Goal: Task Accomplishment & Management: Use online tool/utility

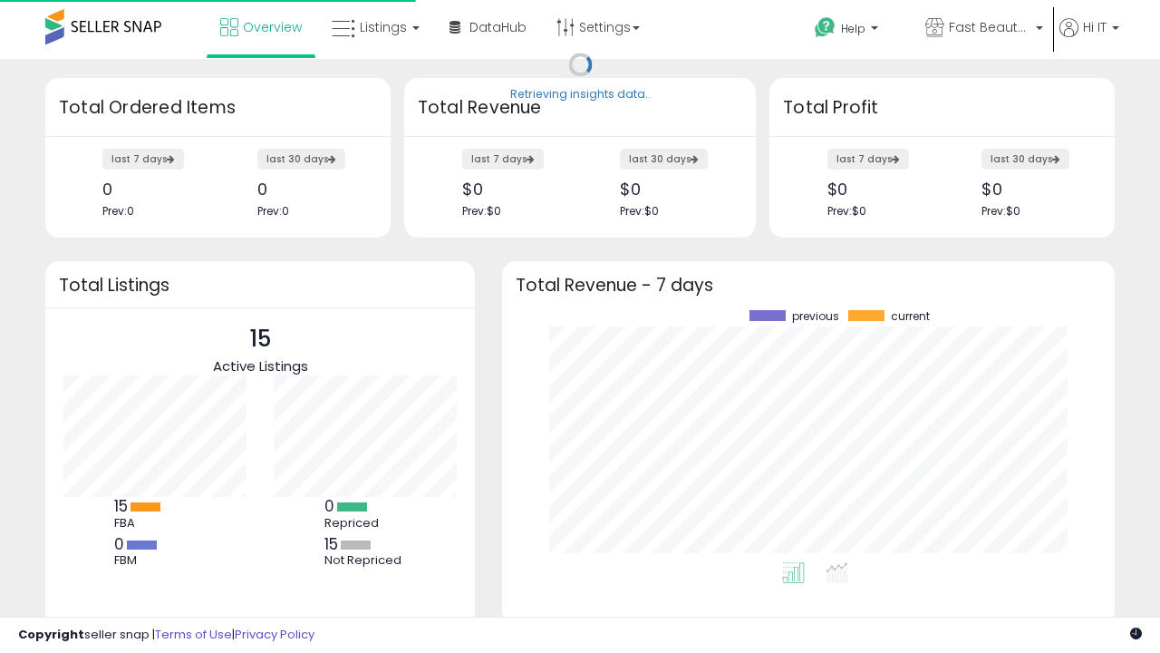
scroll to position [252, 576]
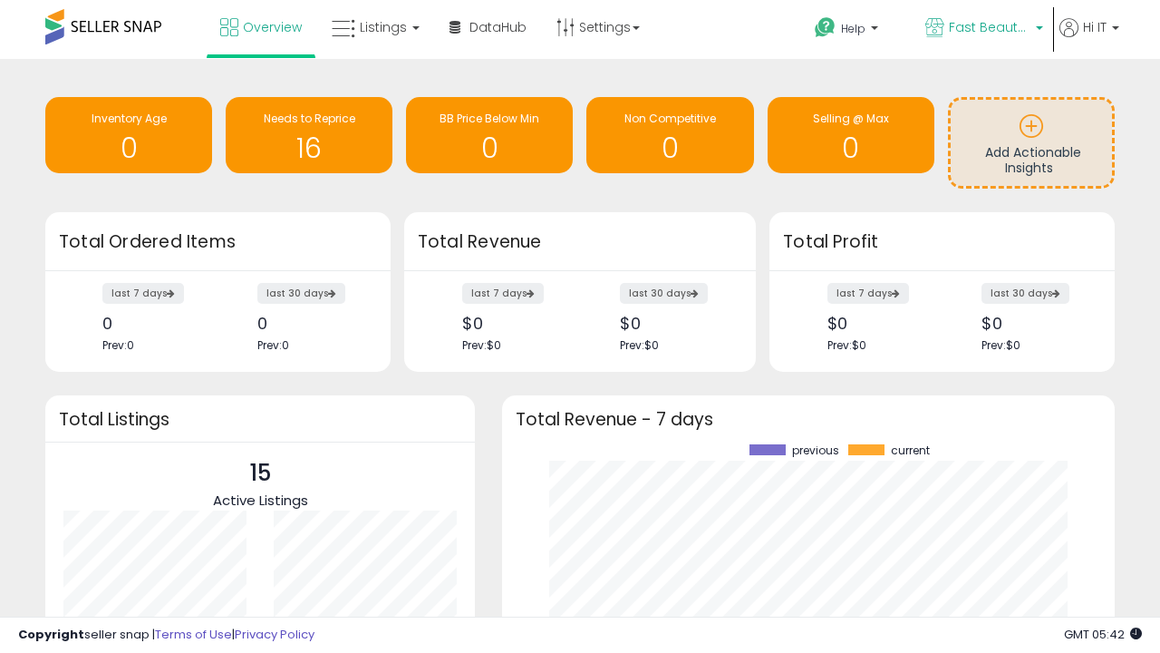
click at [982, 29] on span "Fast Beauty ([GEOGRAPHIC_DATA])" at bounding box center [990, 27] width 82 height 18
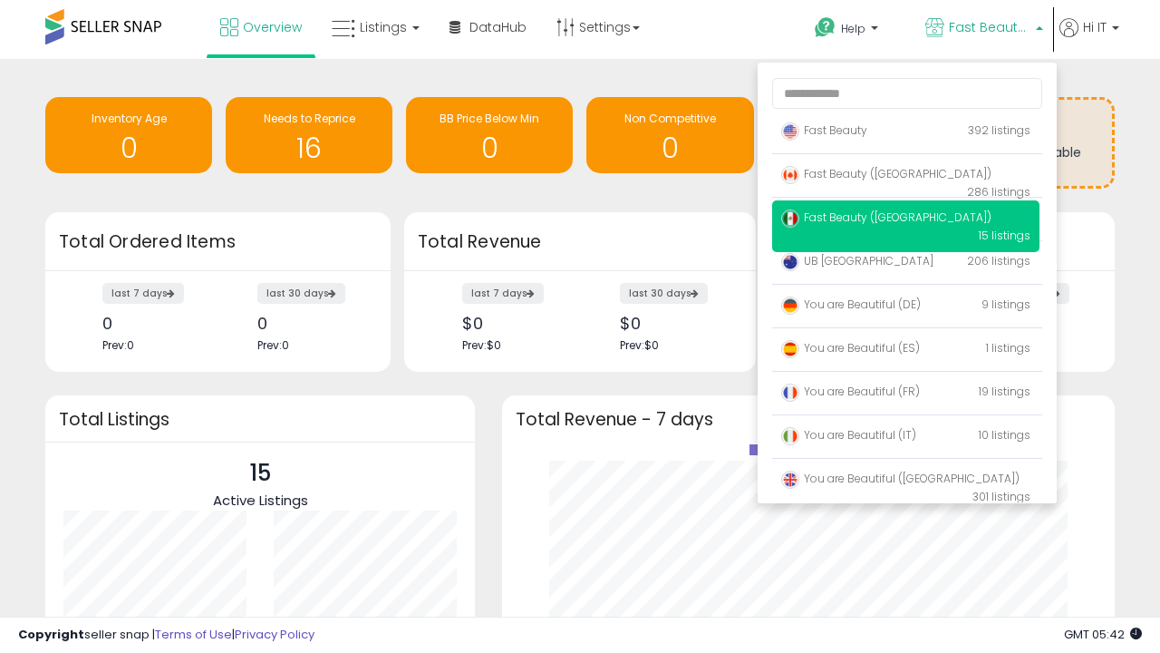
click at [905, 481] on span "You are Beautiful ([GEOGRAPHIC_DATA])" at bounding box center [900, 477] width 238 height 15
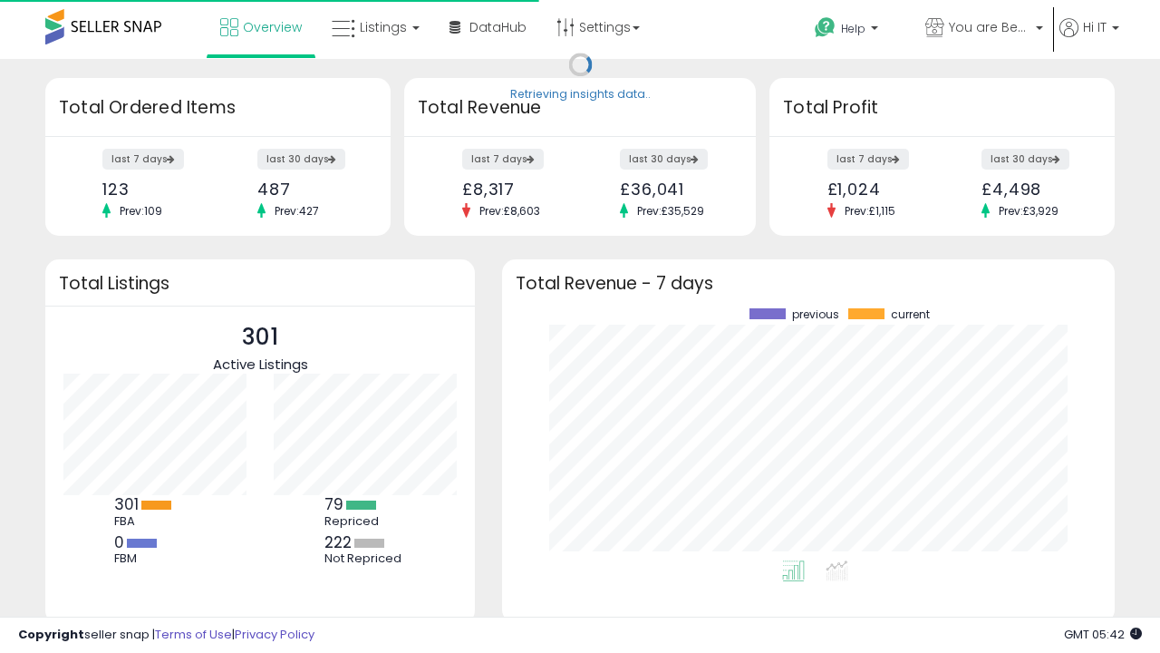
scroll to position [252, 576]
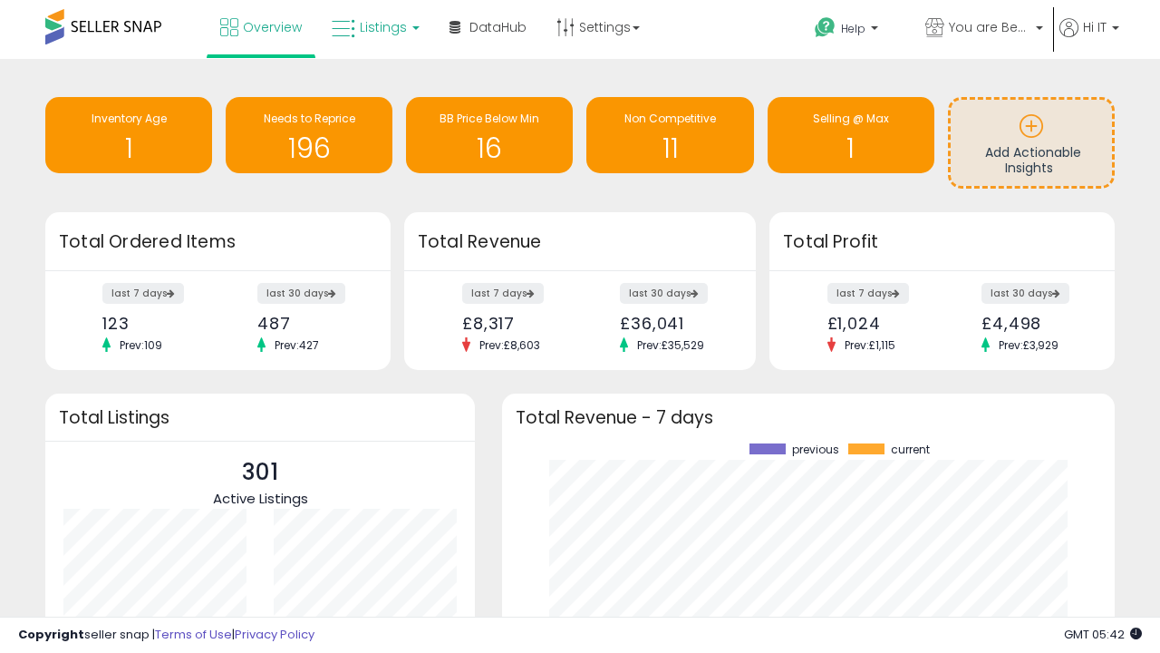
click at [373, 27] on span "Listings" at bounding box center [383, 27] width 47 height 18
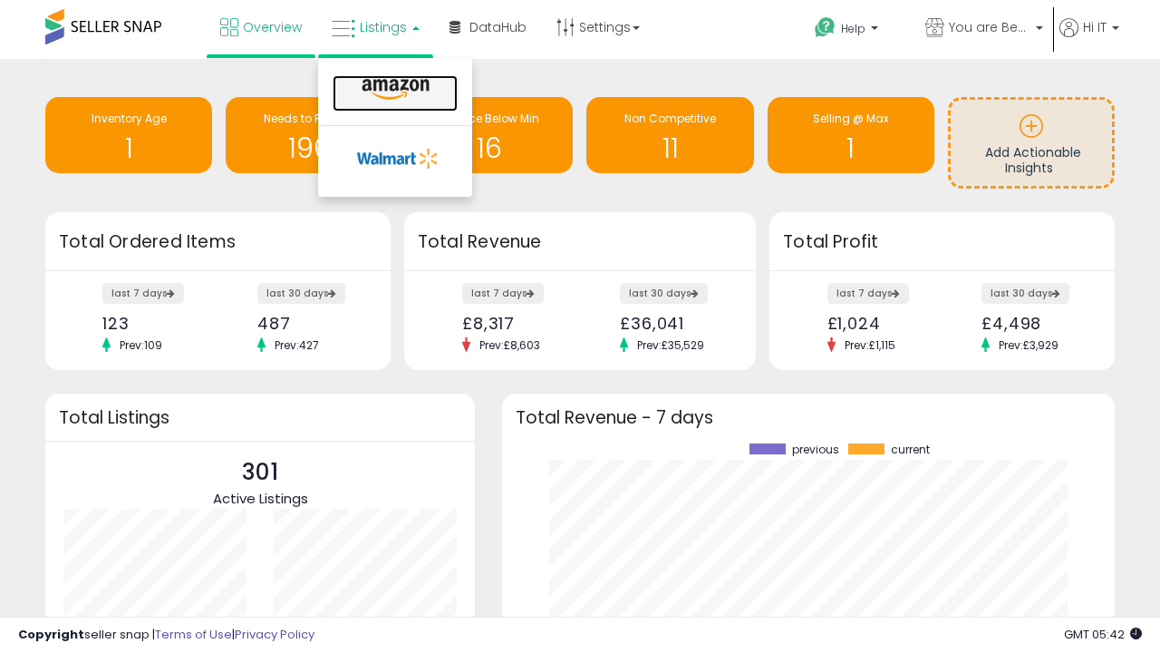
click at [393, 90] on icon at bounding box center [395, 90] width 79 height 24
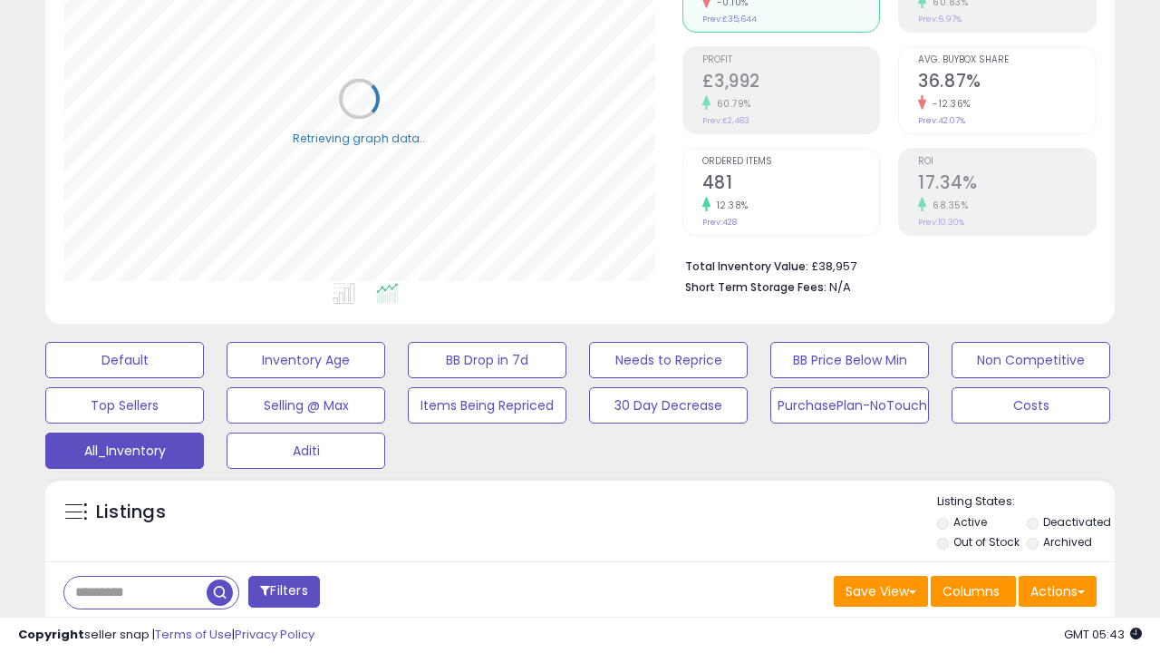
click at [129, 630] on span "Last 30 Days" at bounding box center [131, 639] width 79 height 18
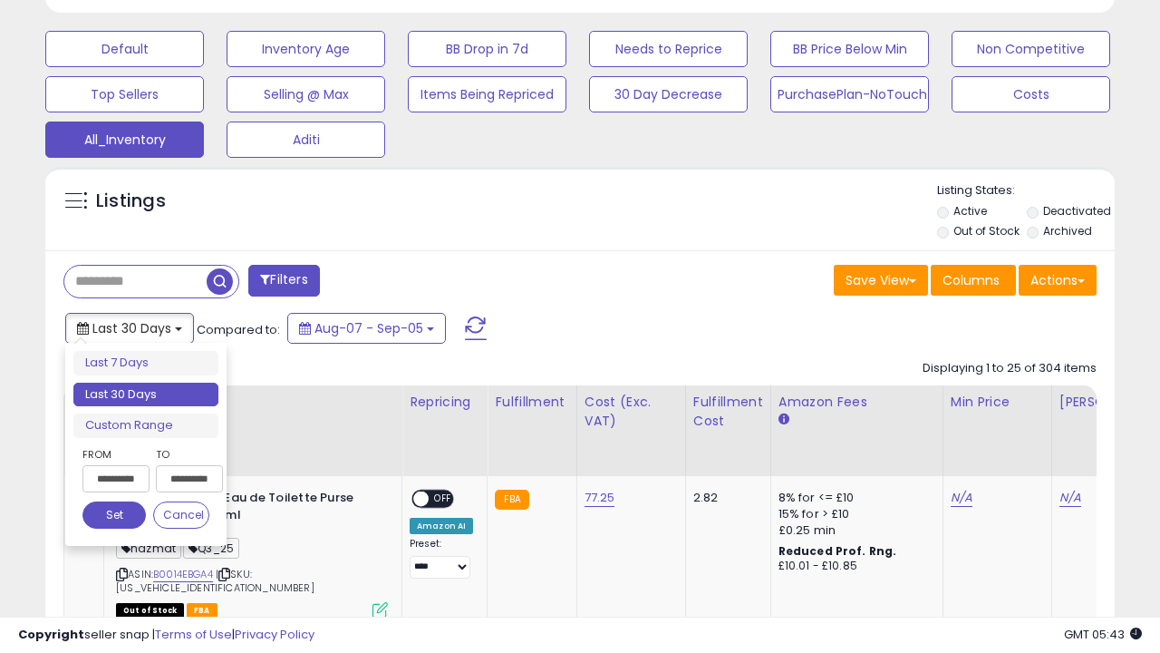
scroll to position [372, 618]
click at [146, 394] on li "Last 30 Days" at bounding box center [145, 394] width 145 height 24
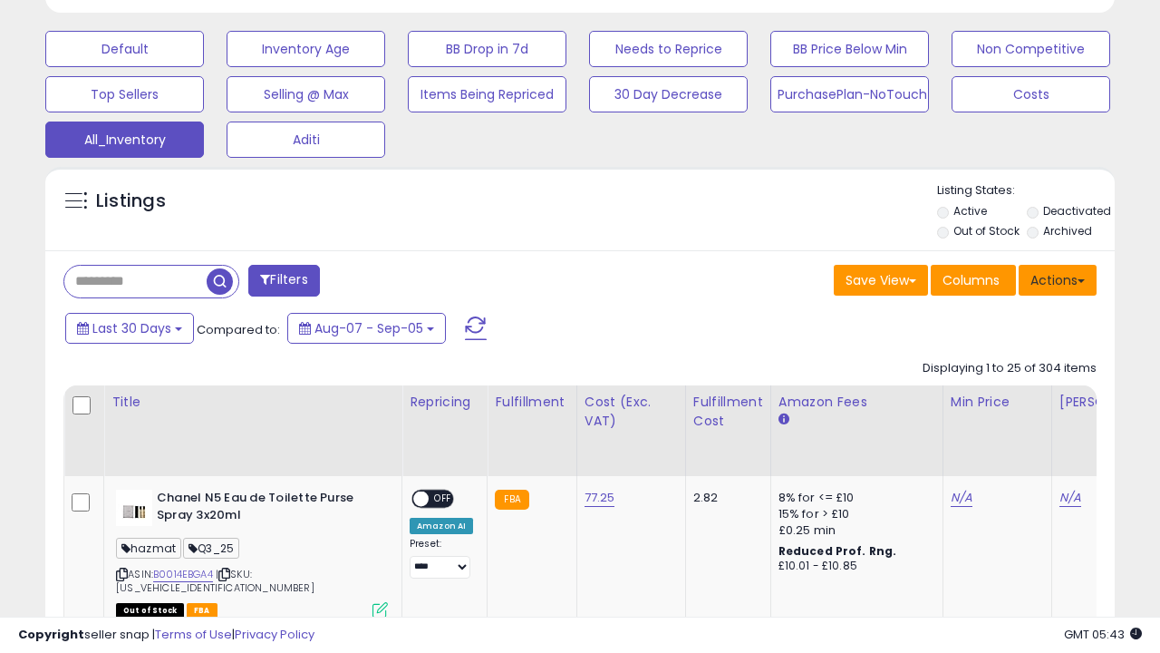
click at [1058, 278] on button "Actions" at bounding box center [1058, 280] width 78 height 31
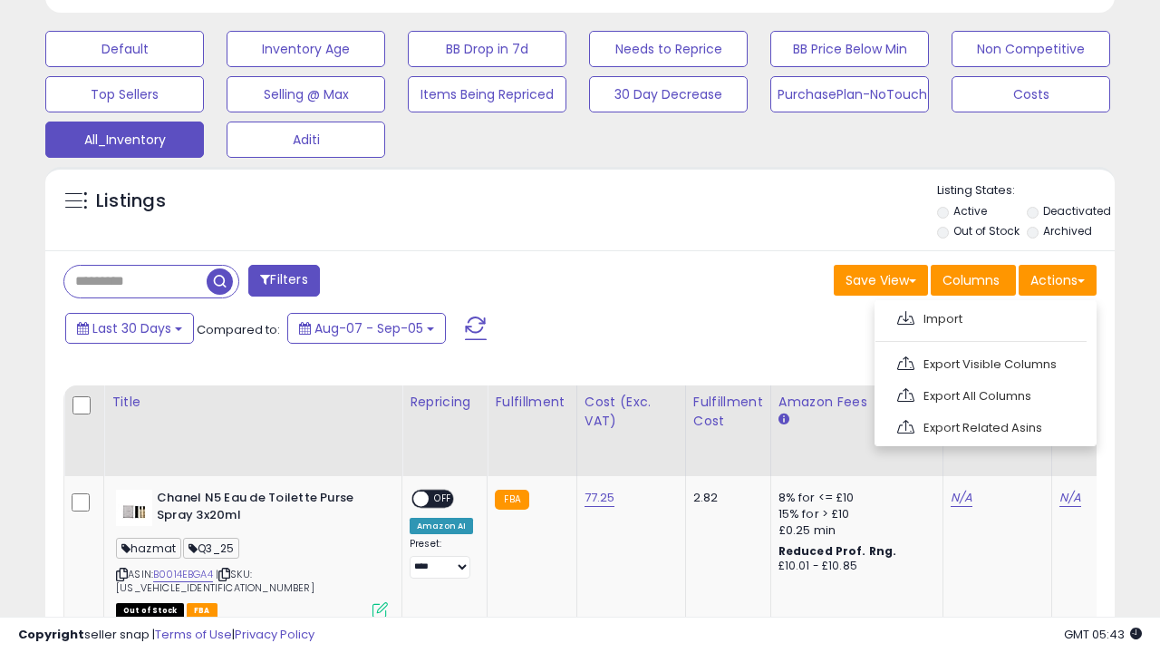
click at [983, 393] on link "Export All Columns" at bounding box center [984, 396] width 198 height 28
